Goal: Check status: Check status

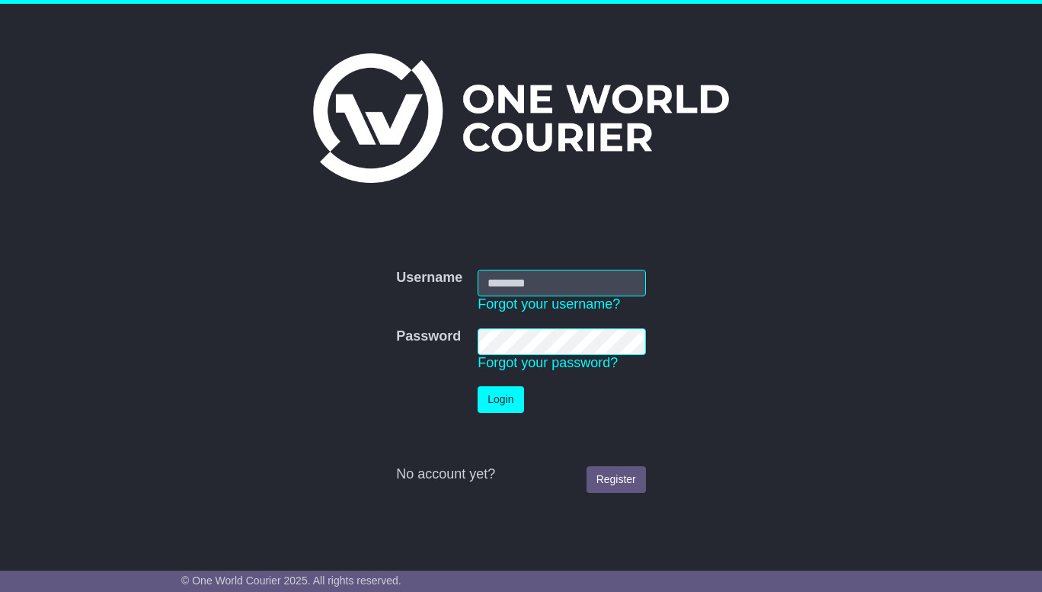
type input "**********"
click at [505, 401] on button "Login" at bounding box center [501, 399] width 46 height 27
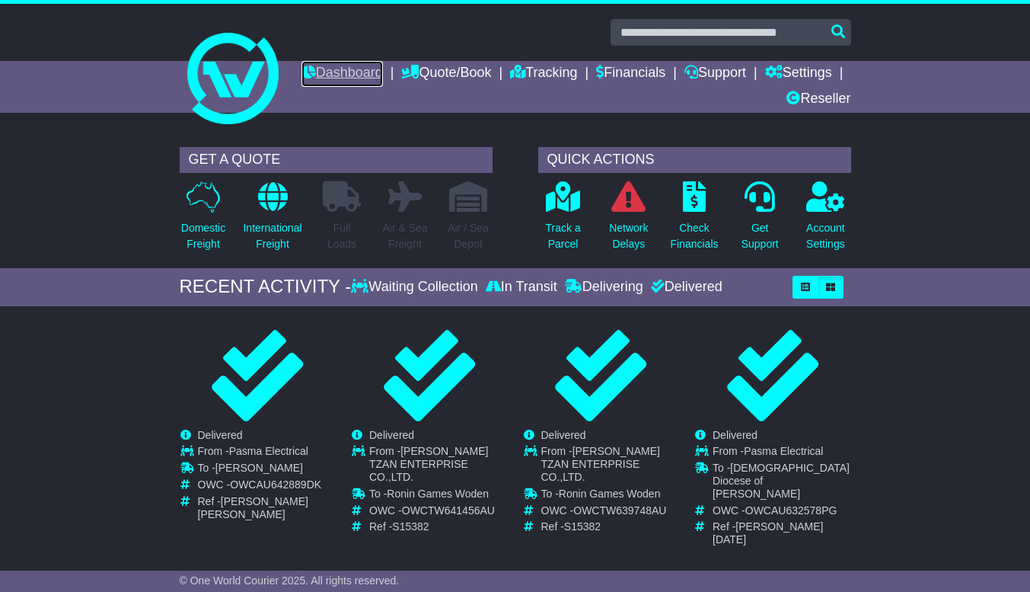
click at [383, 81] on link "Dashboard" at bounding box center [342, 74] width 81 height 26
click at [553, 200] on icon at bounding box center [563, 196] width 34 height 30
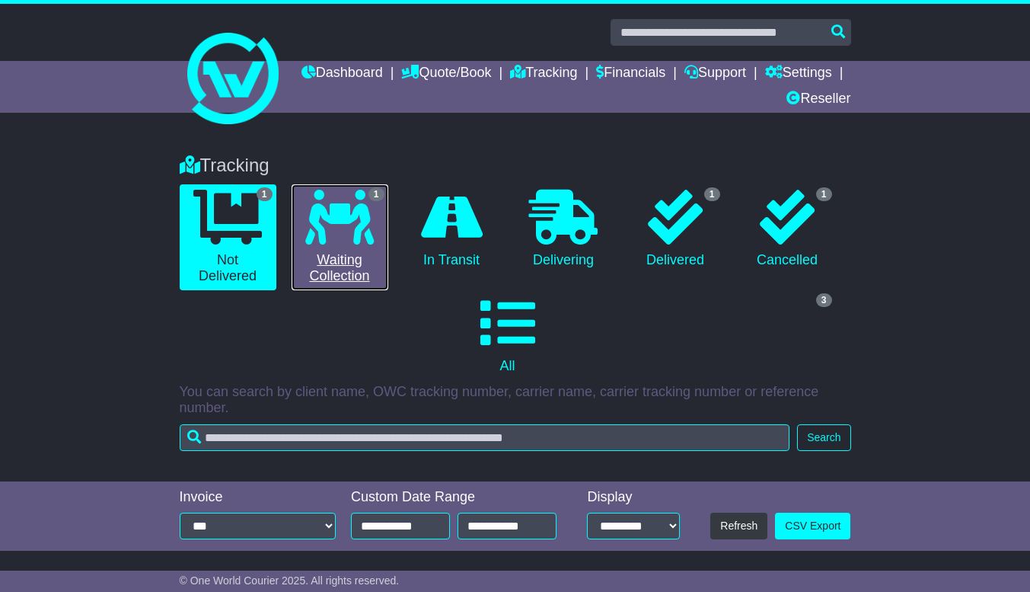
click at [318, 216] on icon at bounding box center [339, 217] width 69 height 55
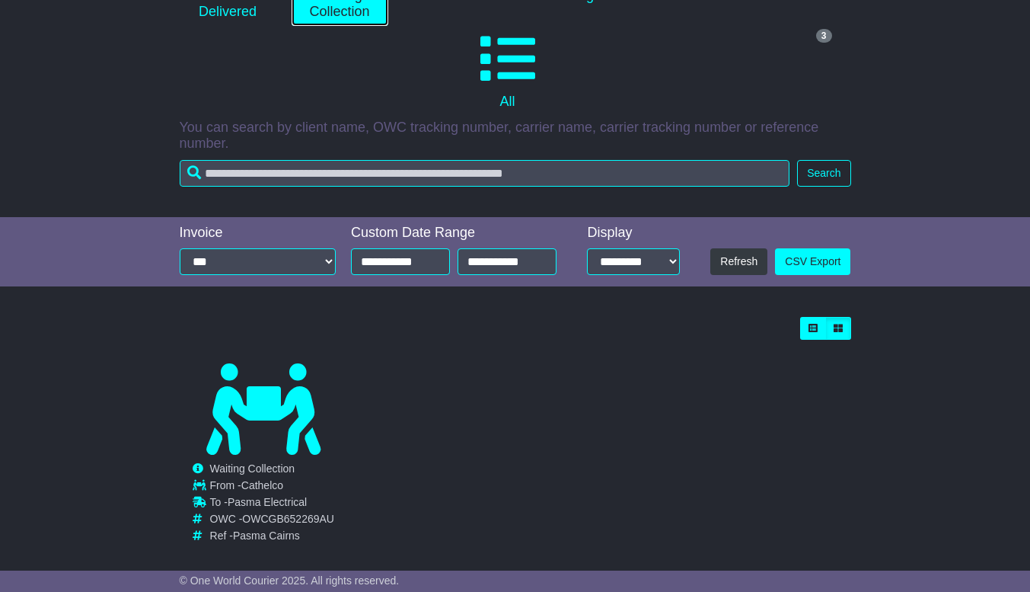
scroll to position [279, 0]
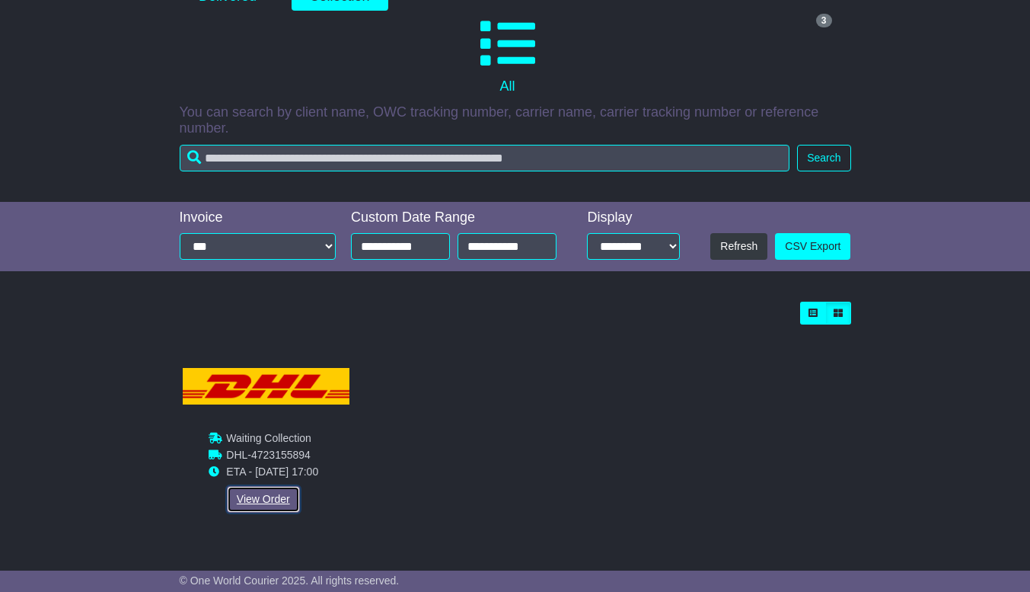
click at [254, 495] on link "View Order" at bounding box center [263, 499] width 73 height 27
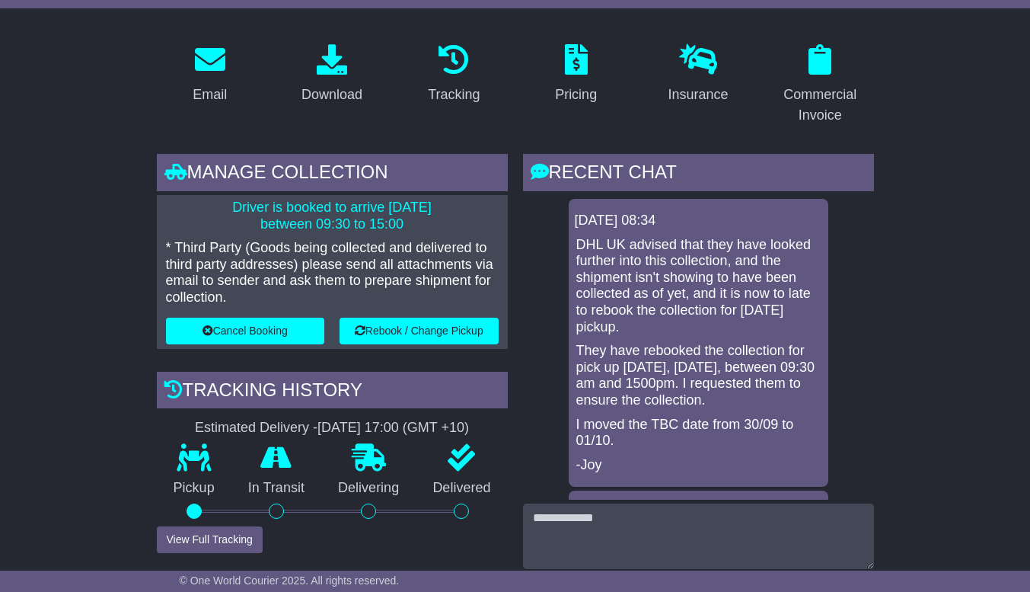
scroll to position [211, 0]
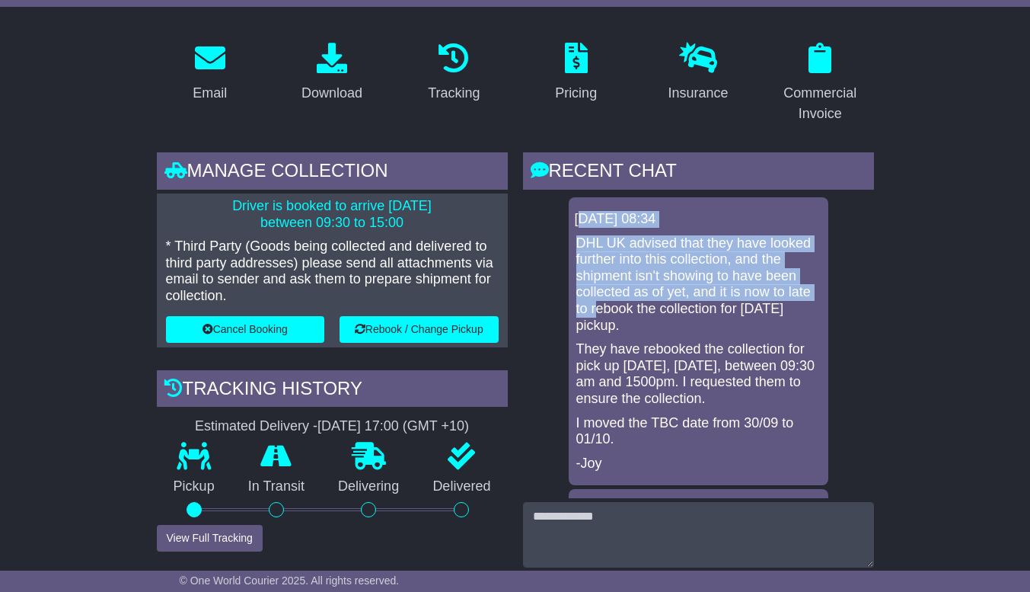
drag, startPoint x: 580, startPoint y: 217, endPoint x: 598, endPoint y: 312, distance: 96.9
click at [598, 312] on div "[DATE] 08:34 DHL UK advised that they have looked further into this collection,…" at bounding box center [699, 341] width 260 height 288
click at [714, 206] on div "[DATE] 08:34 DHL UK advised that they have looked further into this collection,…" at bounding box center [699, 341] width 260 height 288
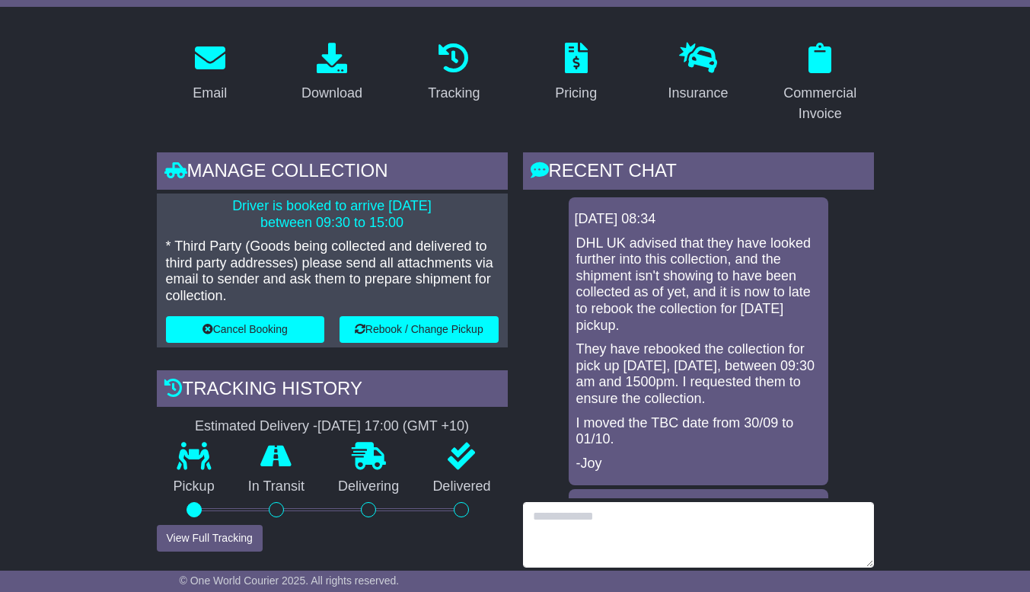
click at [637, 536] on textarea at bounding box center [698, 534] width 351 height 65
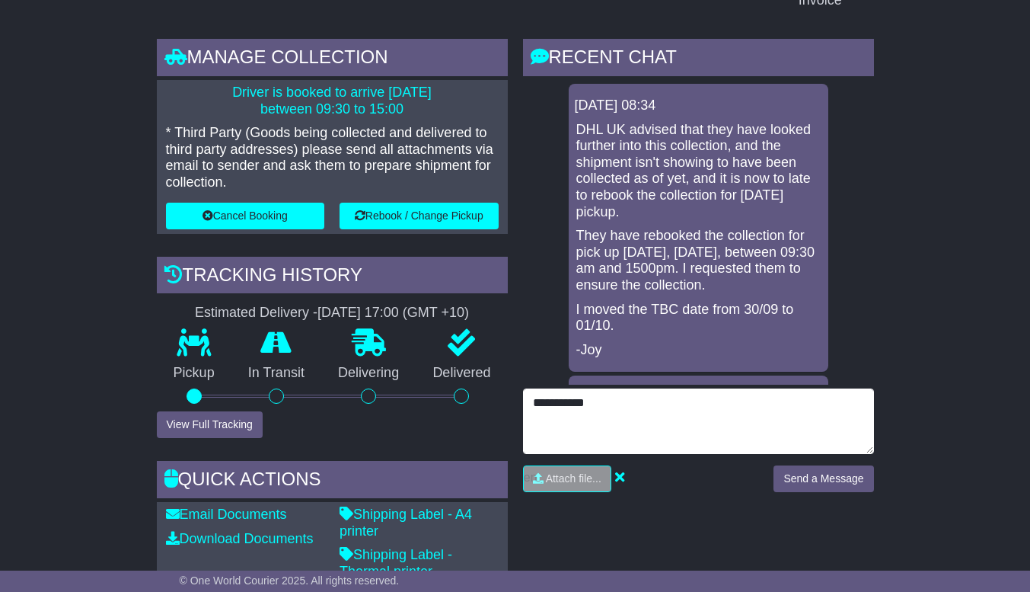
scroll to position [396, 0]
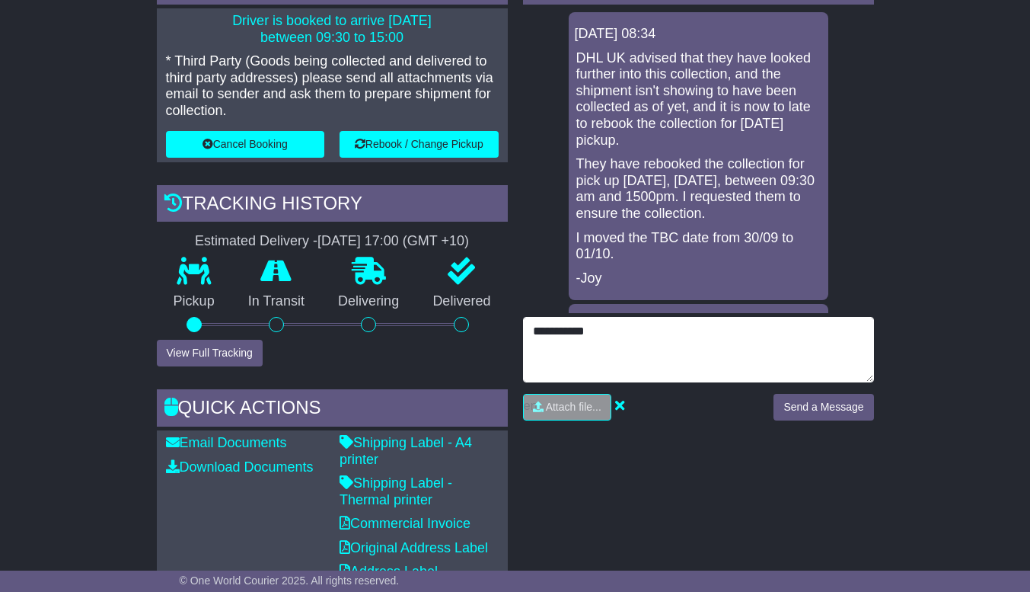
type textarea "**********"
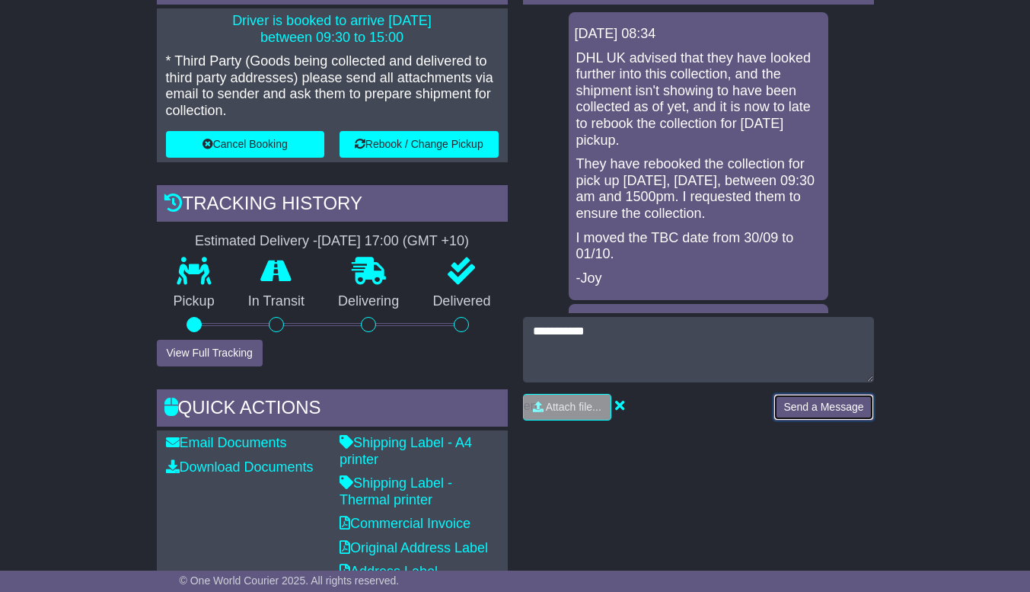
click at [808, 407] on button "Send a Message" at bounding box center [824, 407] width 100 height 27
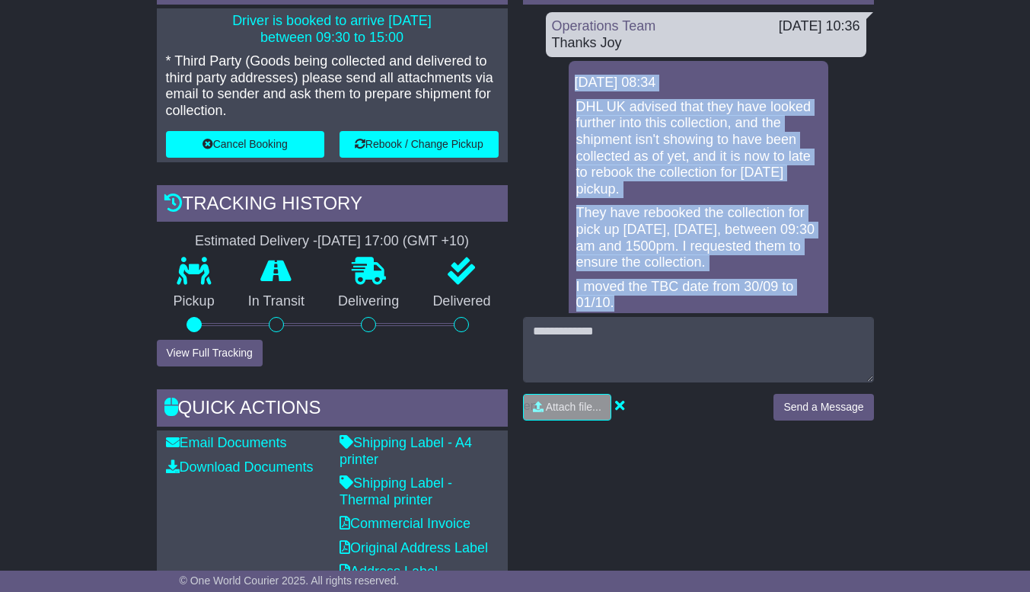
drag, startPoint x: 577, startPoint y: 80, endPoint x: 637, endPoint y: 301, distance: 228.7
click at [637, 301] on div "01 Oct 2025 08:34 DHL UK advised that they have looked further into this collec…" at bounding box center [699, 205] width 260 height 288
copy div "01 Oct 2025 08:34 DHL UK advised that they have looked further into this collec…"
